Goal: Task Accomplishment & Management: Manage account settings

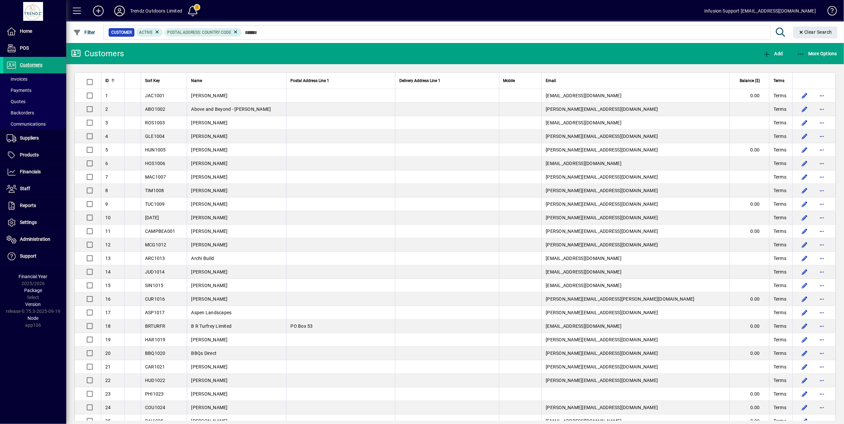
click at [116, 11] on icon at bounding box center [119, 11] width 13 height 11
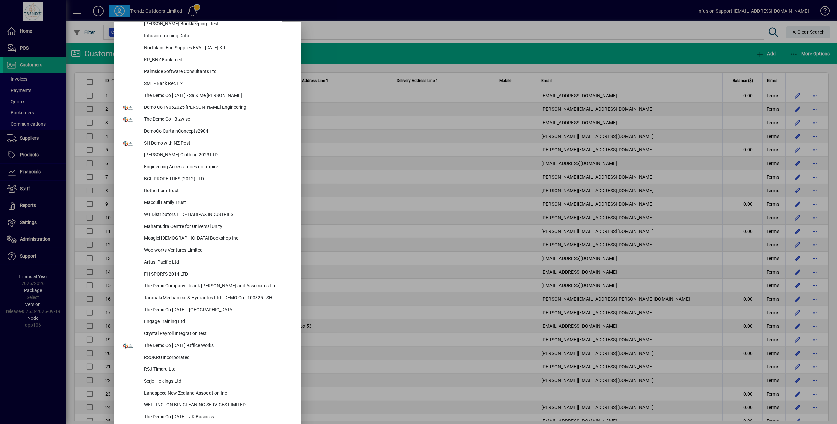
scroll to position [2717, 0]
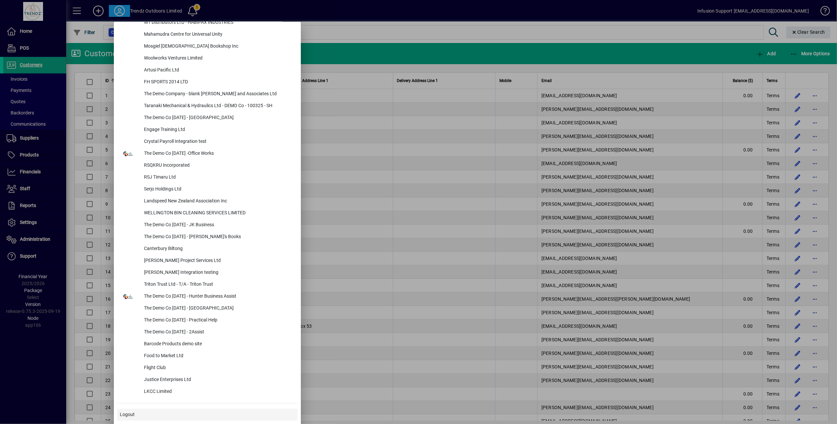
click at [122, 412] on span "Logout" at bounding box center [127, 414] width 15 height 7
